Goal: Task Accomplishment & Management: Use online tool/utility

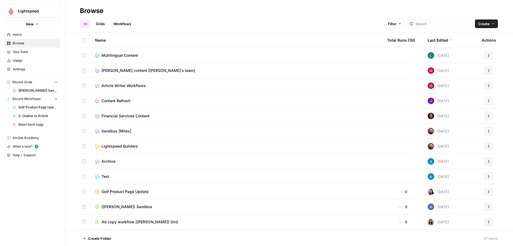
click at [22, 35] on span "Home" at bounding box center [35, 34] width 45 height 5
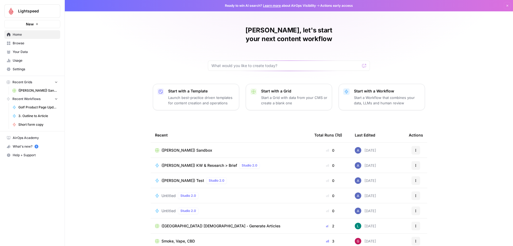
click at [164, 147] on span "([PERSON_NAME]) Sandbox" at bounding box center [186, 149] width 51 height 5
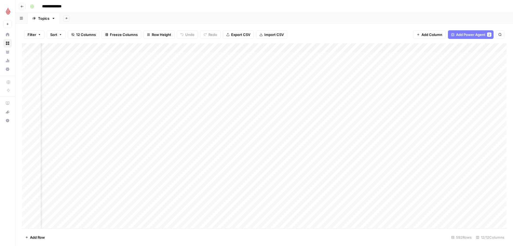
scroll to position [0, 373]
click at [374, 56] on div "Add Column" at bounding box center [264, 135] width 485 height 185
click at [351, 55] on div "Add Column" at bounding box center [264, 135] width 485 height 185
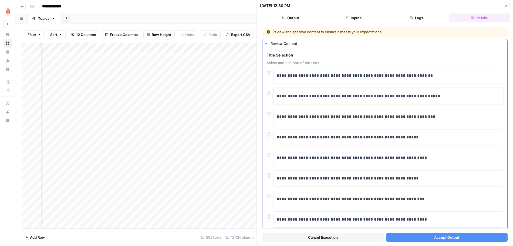
click at [300, 100] on div "**********" at bounding box center [388, 95] width 223 height 11
click at [461, 237] on button "Accept Output" at bounding box center [447, 237] width 122 height 9
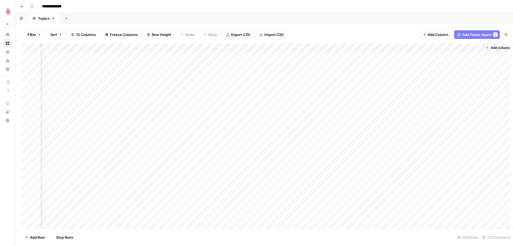
scroll to position [0, 367]
